Goal: Download file/media

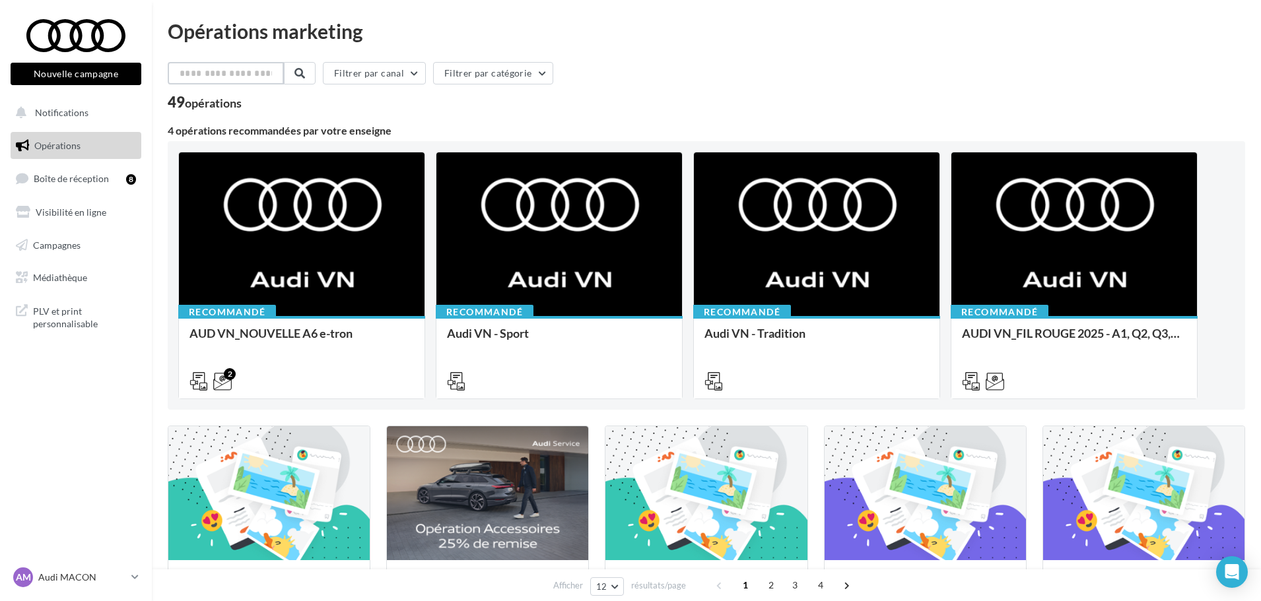
click at [193, 75] on input "text" at bounding box center [226, 73] width 116 height 22
click at [80, 276] on span "Médiathèque" at bounding box center [60, 277] width 54 height 11
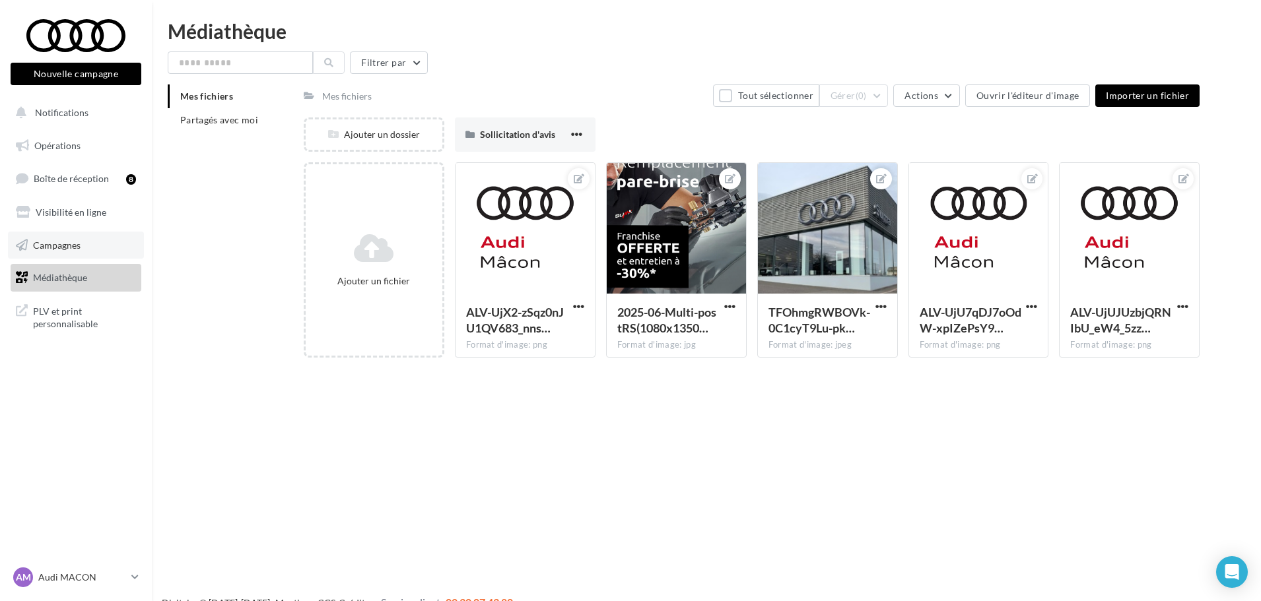
click at [72, 241] on span "Campagnes" at bounding box center [57, 244] width 48 height 11
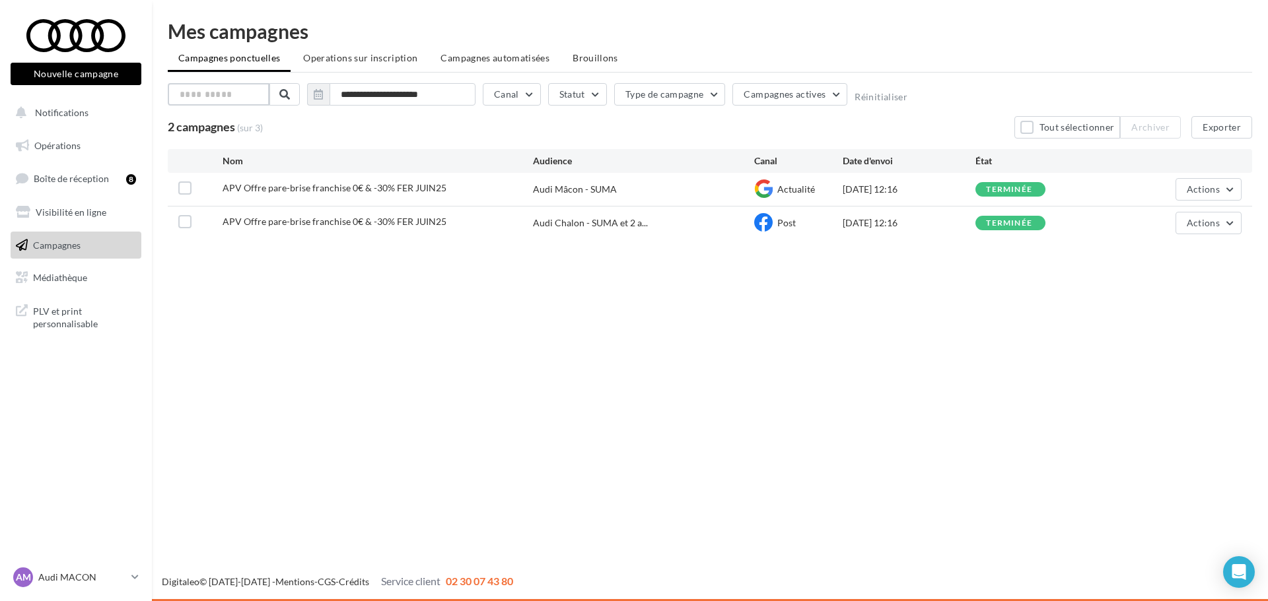
click at [240, 94] on input "text" at bounding box center [219, 94] width 102 height 22
click at [65, 187] on link "Boîte de réception 8" at bounding box center [76, 178] width 136 height 28
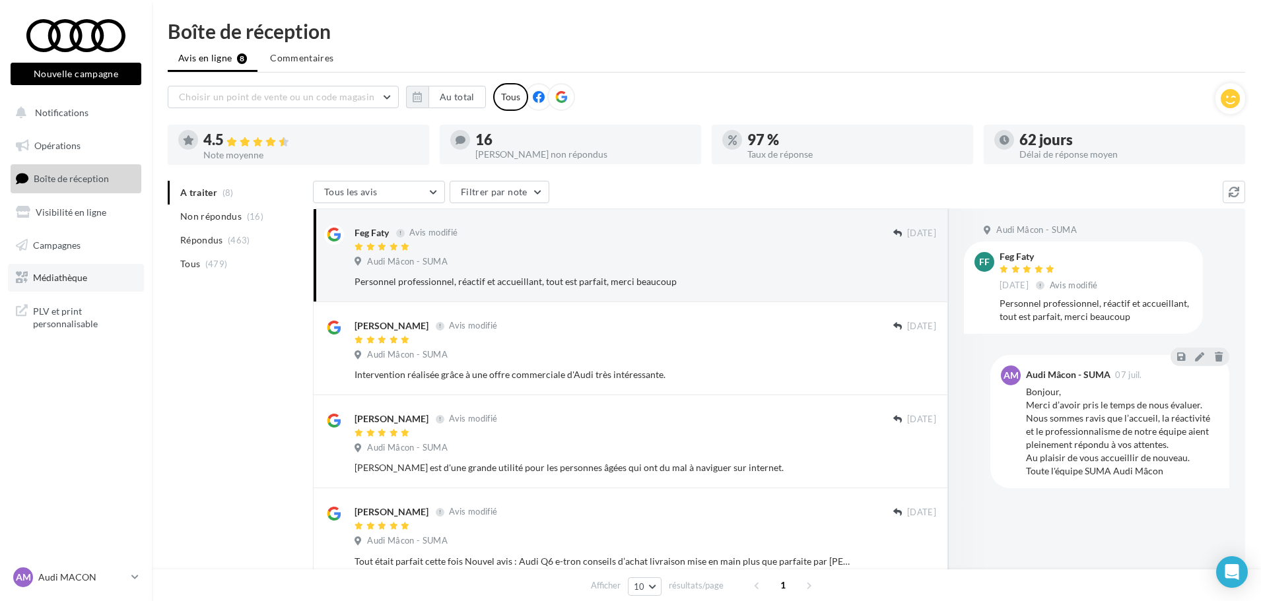
click at [88, 267] on link "Médiathèque" at bounding box center [76, 278] width 136 height 28
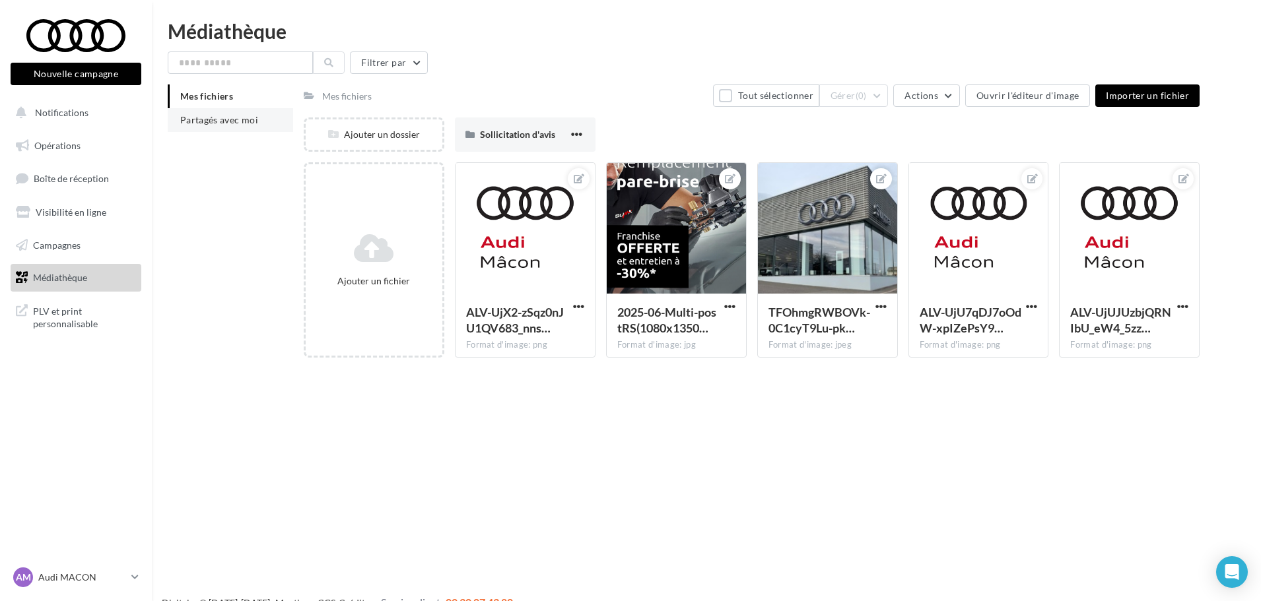
click at [227, 130] on li "Partagés avec moi" at bounding box center [230, 120] width 125 height 24
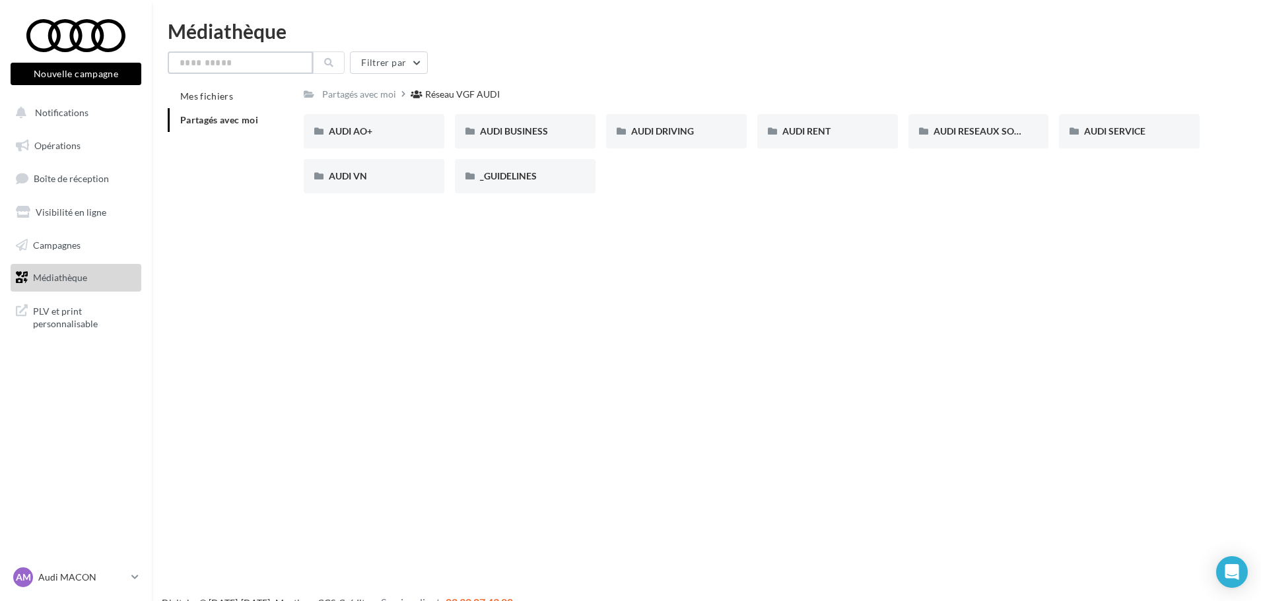
click at [261, 67] on input "text" at bounding box center [240, 63] width 145 height 22
type input "**"
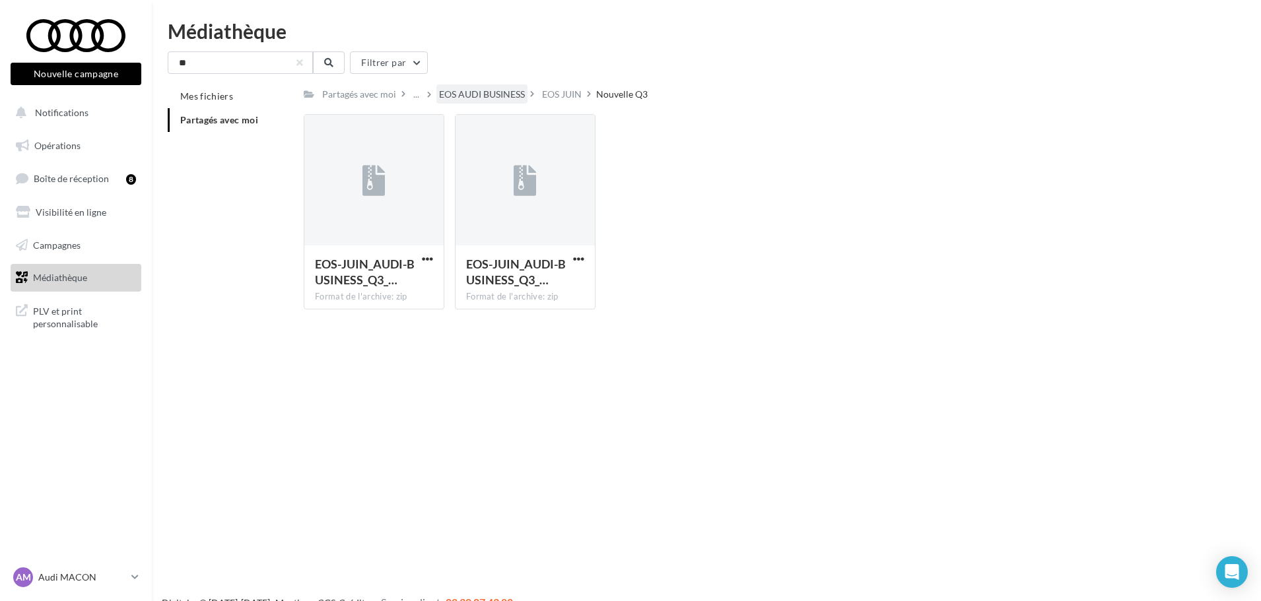
click at [478, 92] on div "EOS AUDI BUSINESS" at bounding box center [482, 94] width 86 height 13
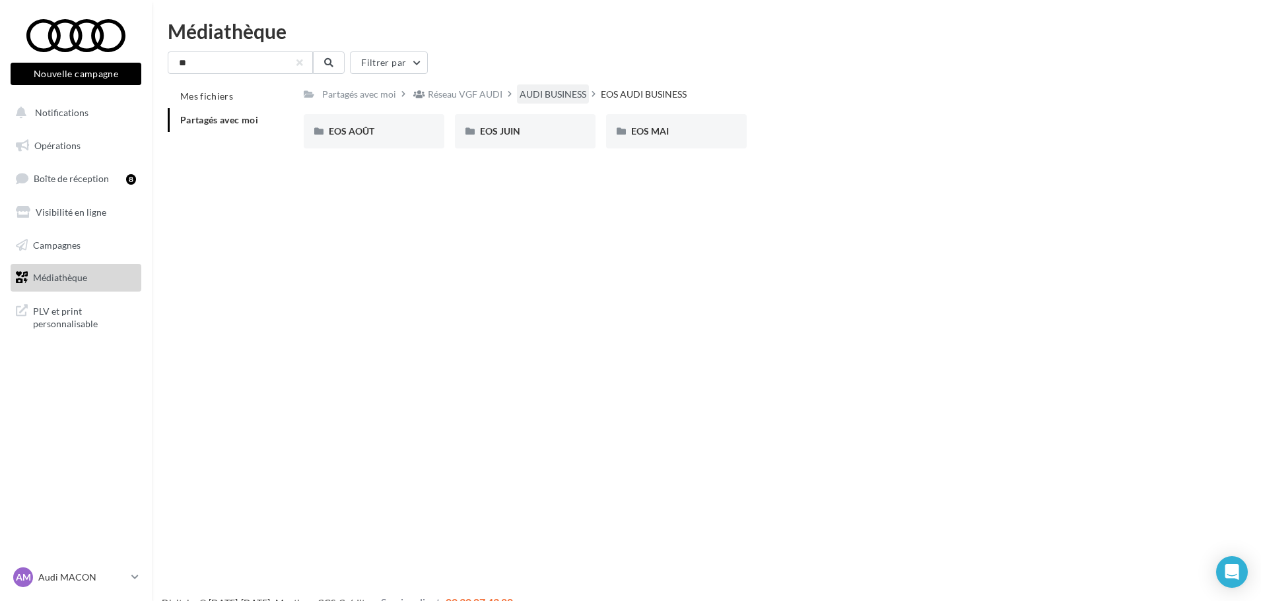
click at [566, 99] on div "AUDI BUSINESS" at bounding box center [553, 94] width 67 height 13
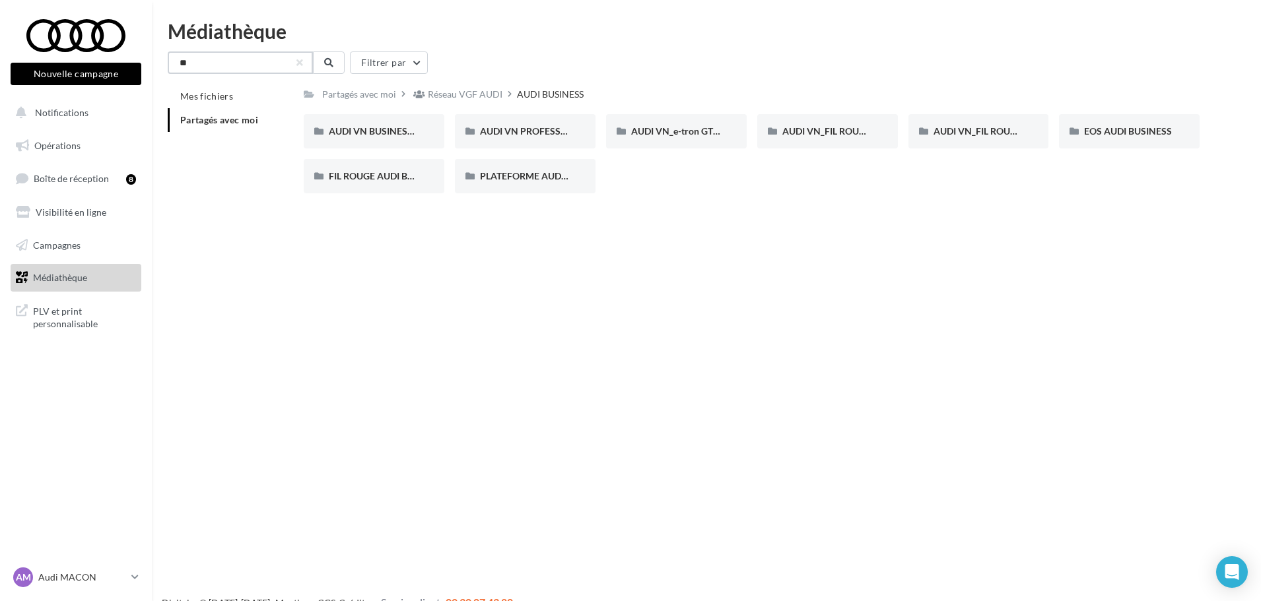
click at [275, 70] on input "**" at bounding box center [240, 63] width 145 height 22
click at [331, 69] on button at bounding box center [329, 63] width 32 height 22
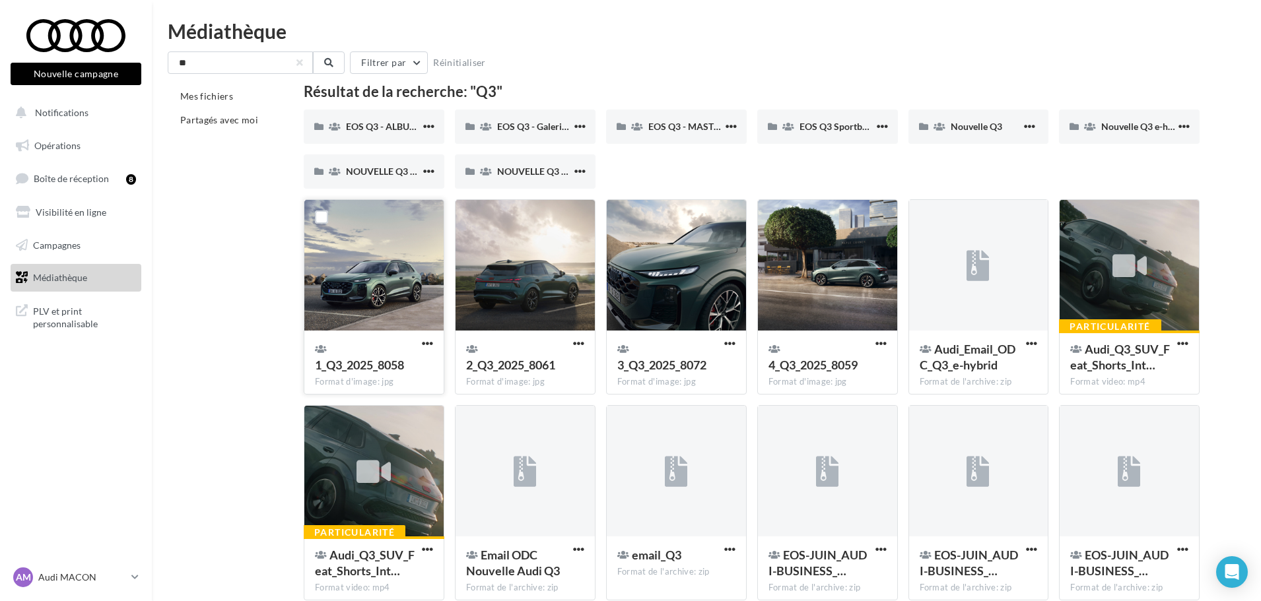
click at [380, 244] on div at bounding box center [373, 266] width 139 height 132
click at [368, 361] on span "1_Q3_2025_8058" at bounding box center [359, 365] width 89 height 15
click at [427, 341] on span "button" at bounding box center [427, 343] width 11 height 11
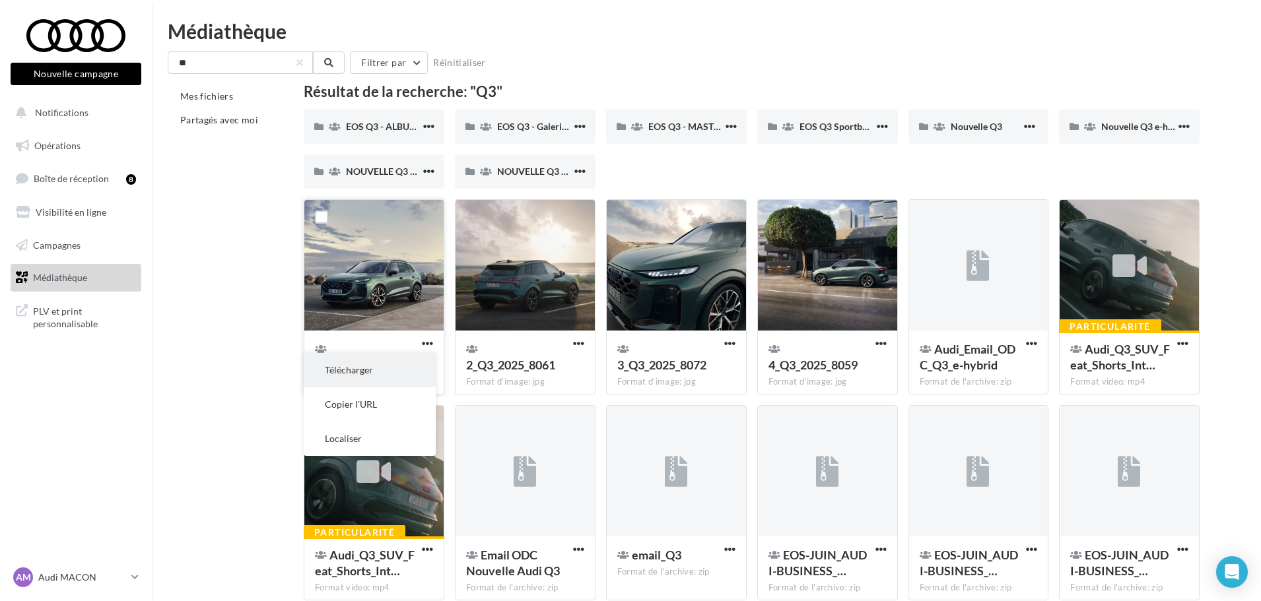
click at [382, 370] on button "Télécharger" at bounding box center [370, 370] width 132 height 34
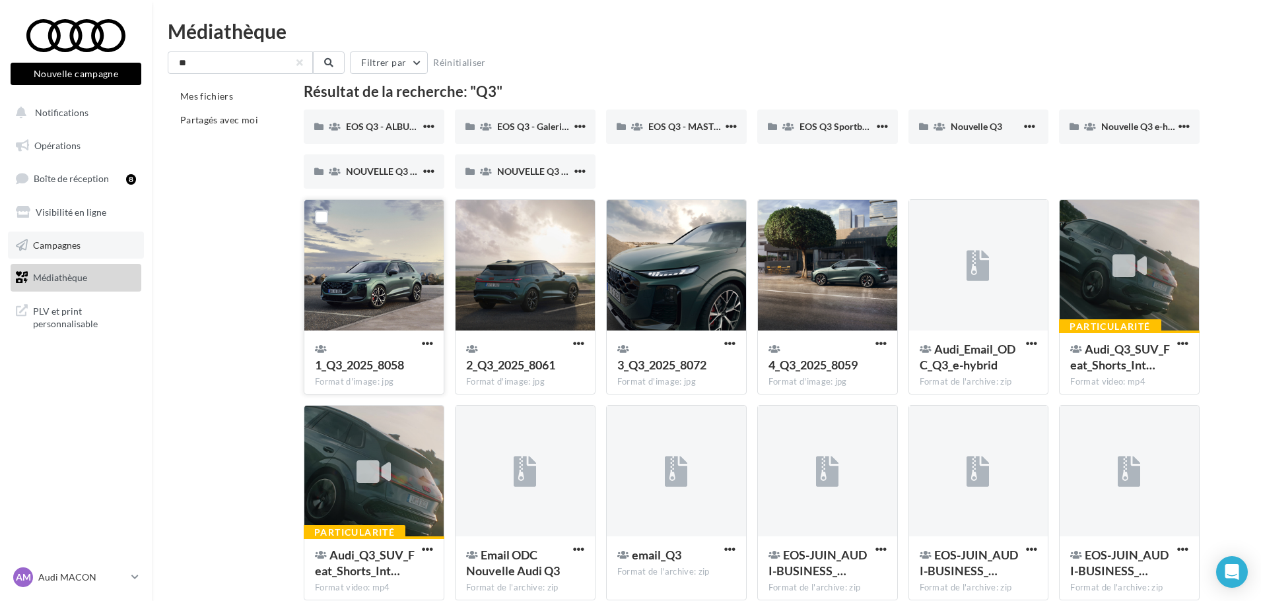
scroll to position [330, 0]
